Goal: Task Accomplishment & Management: Use online tool/utility

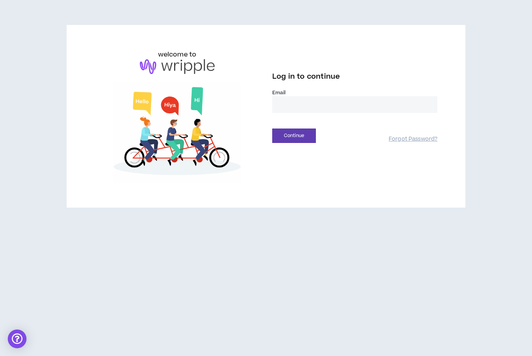
type input "**********"
click at [294, 135] on button "Continue" at bounding box center [294, 135] width 44 height 14
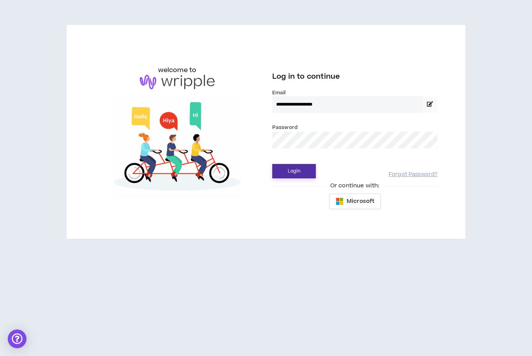
click at [306, 176] on button "Login" at bounding box center [294, 171] width 44 height 14
click at [294, 171] on button "Login" at bounding box center [294, 171] width 44 height 14
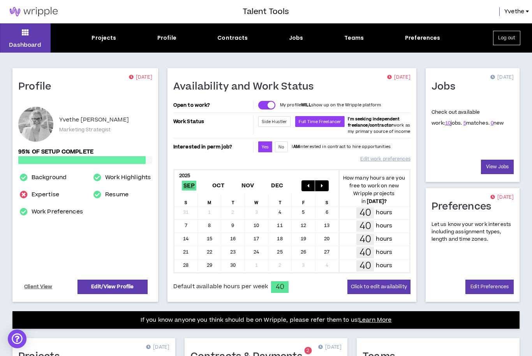
click at [300, 36] on div "Jobs" at bounding box center [296, 38] width 14 height 8
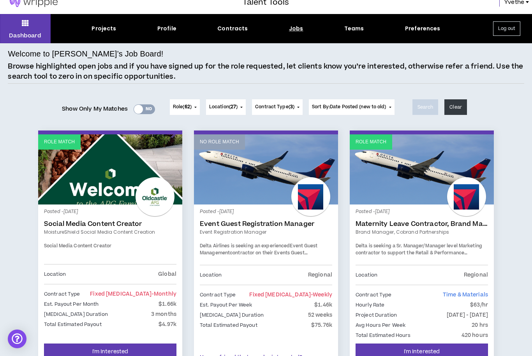
scroll to position [2, 0]
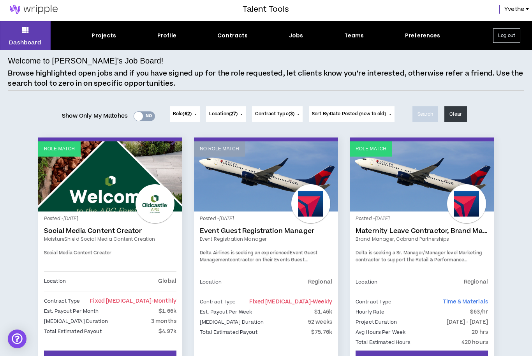
click at [188, 114] on span "62" at bounding box center [186, 114] width 5 height 7
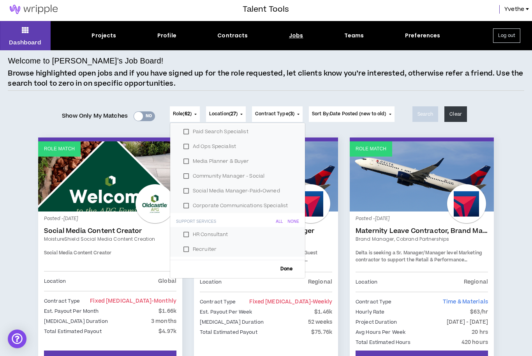
scroll to position [902, 0]
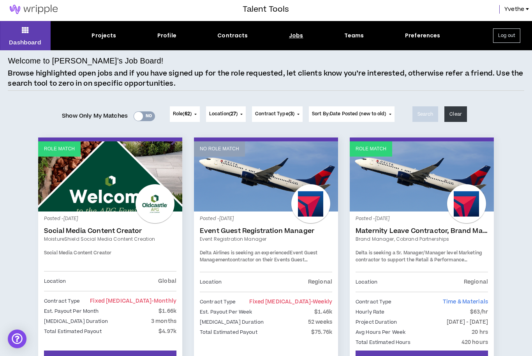
click at [299, 114] on button "Contract Type ( 3 )" at bounding box center [277, 114] width 51 height 16
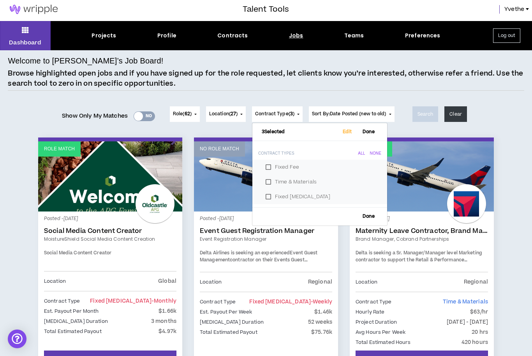
click at [354, 110] on button "Sort By: Date Posted (new to old)" at bounding box center [352, 114] width 86 height 16
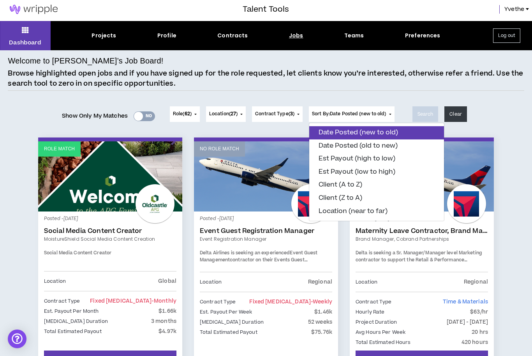
click at [232, 111] on span "27" at bounding box center [232, 114] width 5 height 7
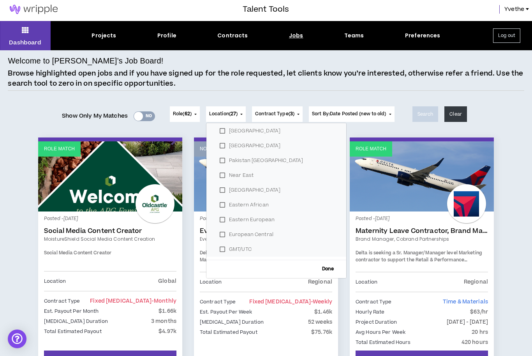
scroll to position [314, 0]
click at [186, 118] on button "Role ( 62 )" at bounding box center [185, 114] width 30 height 16
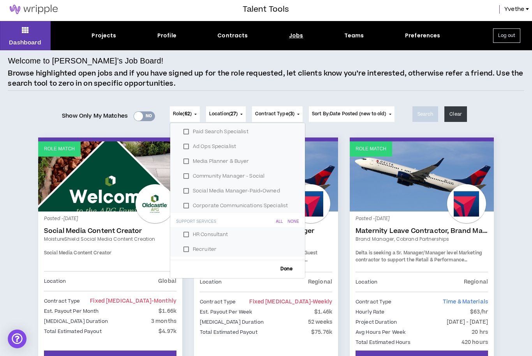
scroll to position [902, 0]
click at [280, 221] on div "All" at bounding box center [279, 222] width 7 height 5
click at [286, 271] on span "Done" at bounding box center [286, 269] width 18 height 5
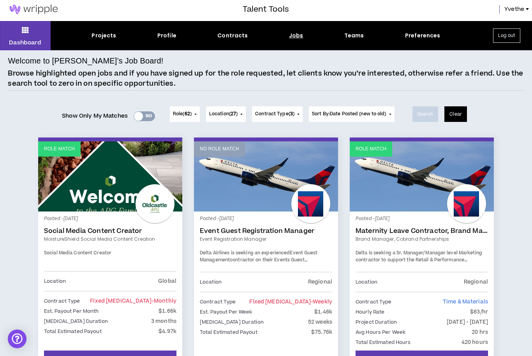
click at [464, 111] on button "Clear" at bounding box center [455, 114] width 23 height 16
click at [461, 113] on button "Clear" at bounding box center [455, 114] width 23 height 16
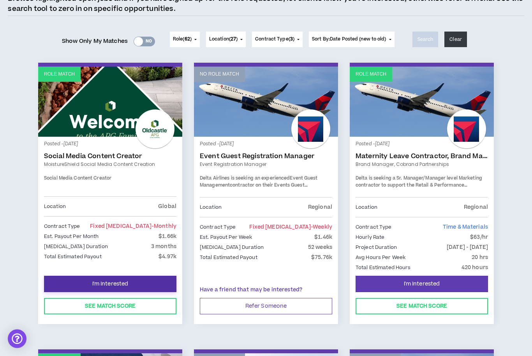
scroll to position [77, 0]
click at [91, 155] on link "Social Media Content Creator" at bounding box center [110, 156] width 132 height 8
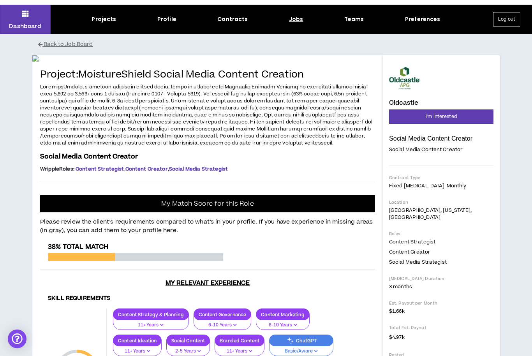
scroll to position [18, 0]
